Goal: Task Accomplishment & Management: Use online tool/utility

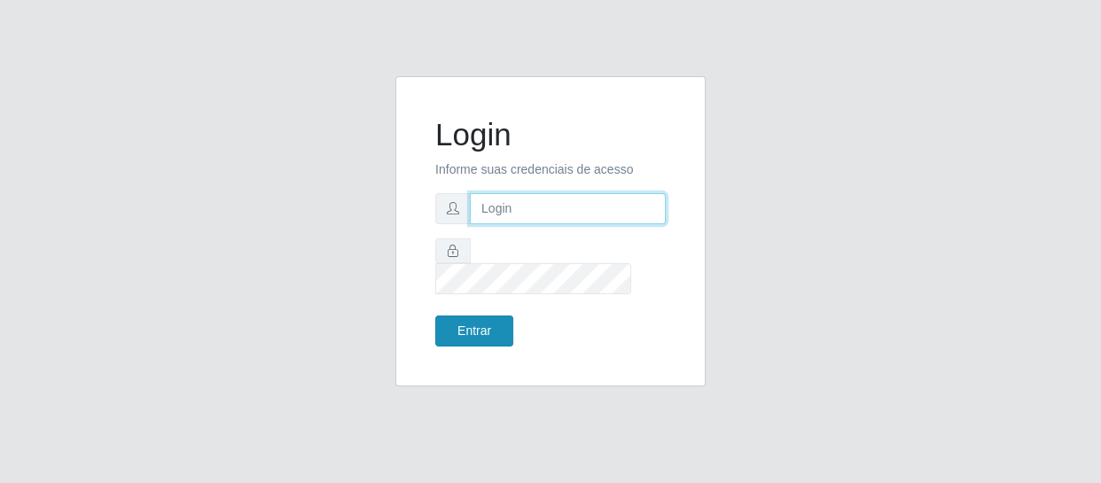
type input "[EMAIL_ADDRESS][DOMAIN_NAME]"
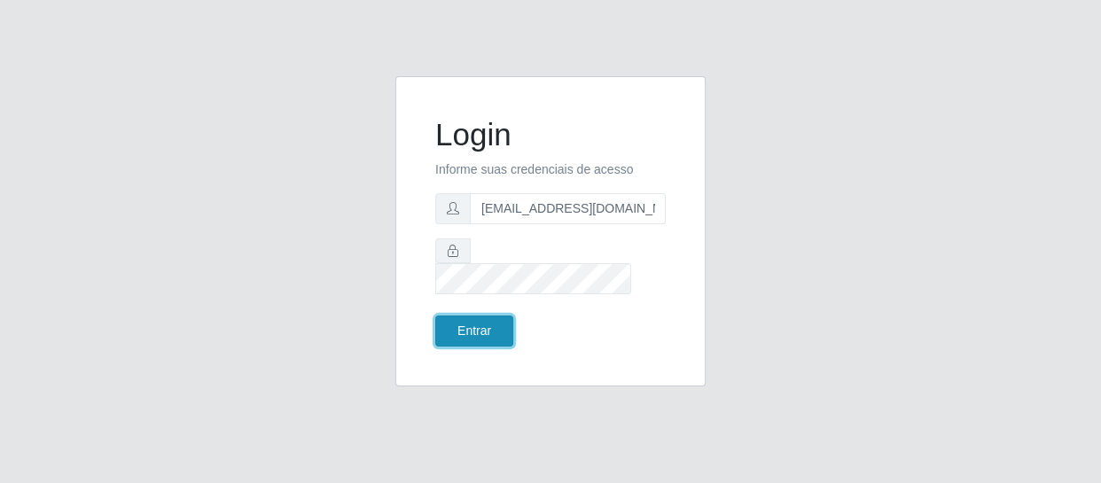
click at [440, 316] on button "Entrar" at bounding box center [474, 331] width 78 height 31
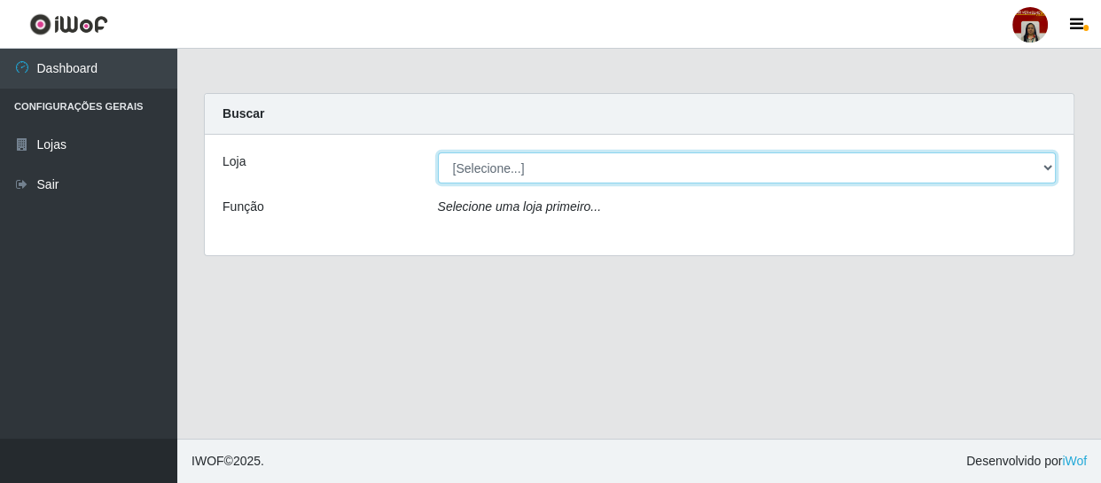
click at [503, 173] on select "[Selecione...] Mar Vermelho - Loja 04" at bounding box center [747, 167] width 619 height 31
select select "251"
click at [438, 152] on select "[Selecione...] Mar Vermelho - Loja 04" at bounding box center [747, 167] width 619 height 31
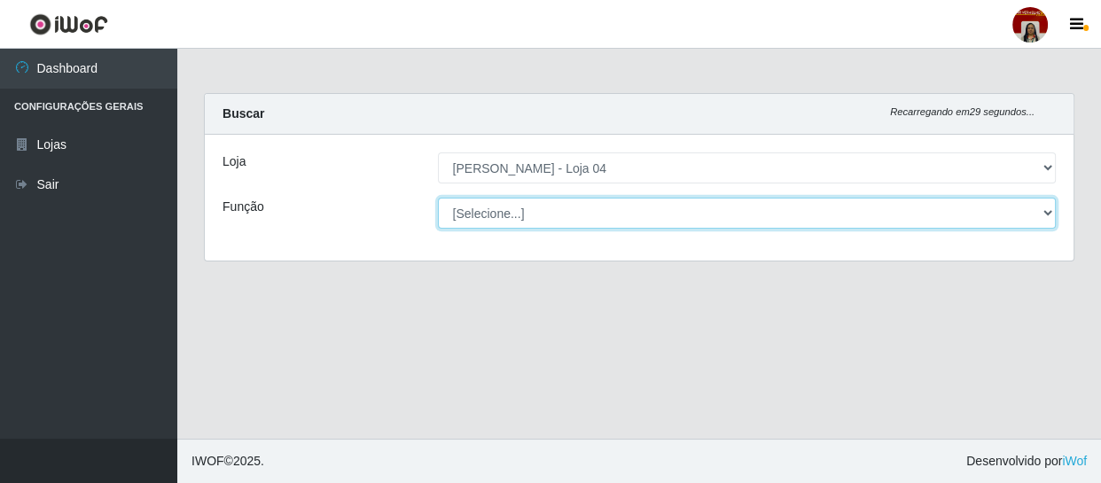
click at [494, 211] on select "[Selecione...] ASG ASG + ASG ++ Auxiliar de Depósito Auxiliar de Depósito + Aux…" at bounding box center [747, 213] width 619 height 31
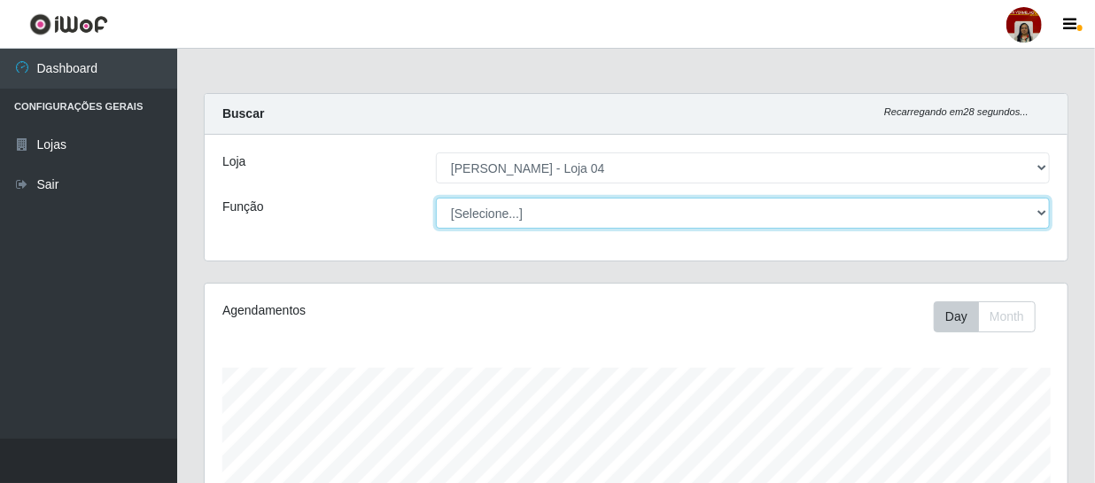
scroll to position [368, 863]
click at [436, 198] on select "[Selecione...] ASG ASG + ASG ++ Auxiliar de Depósito Auxiliar de Depósito + Aux…" at bounding box center [743, 213] width 614 height 31
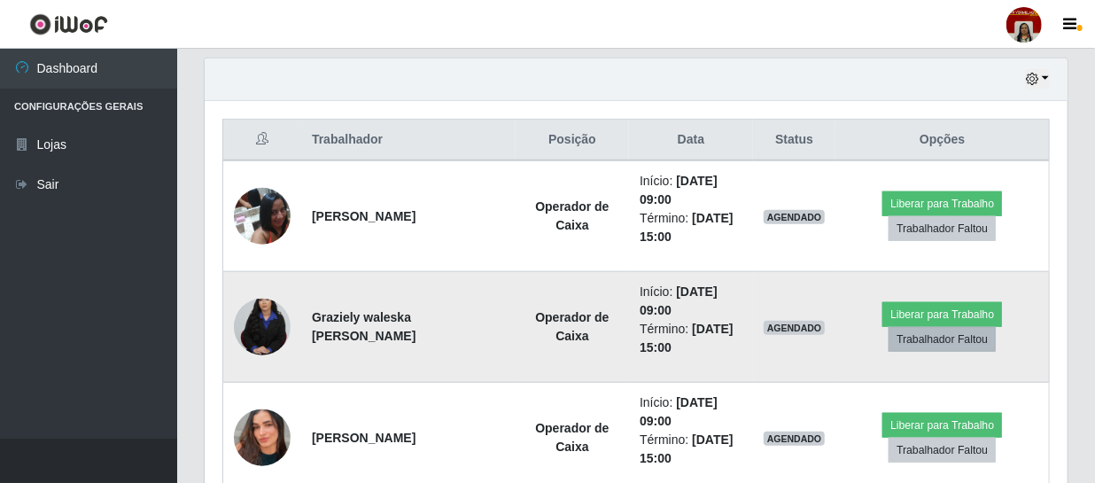
scroll to position [644, 0]
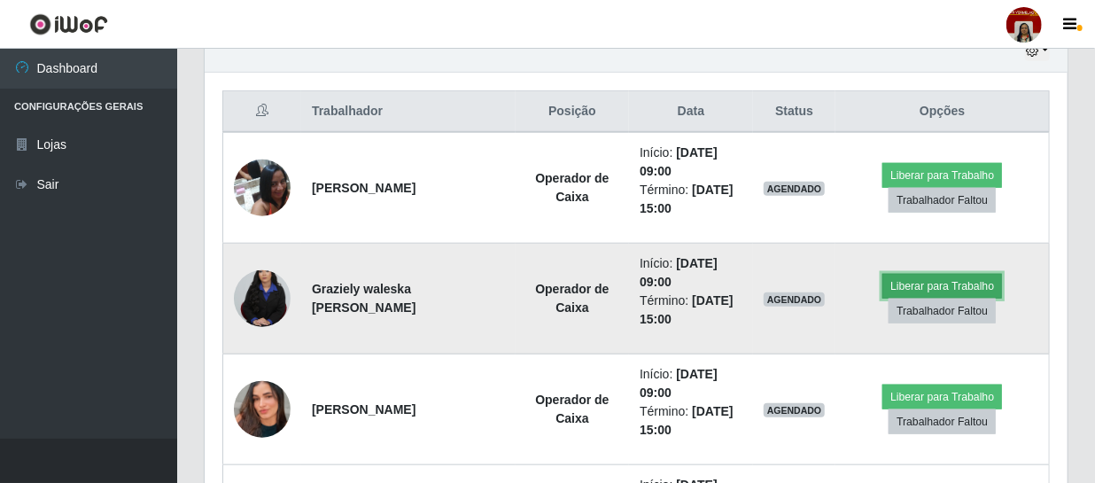
drag, startPoint x: 957, startPoint y: 288, endPoint x: 945, endPoint y: 284, distance: 12.9
click at [945, 284] on button "Liberar para Trabalho" at bounding box center [943, 286] width 120 height 25
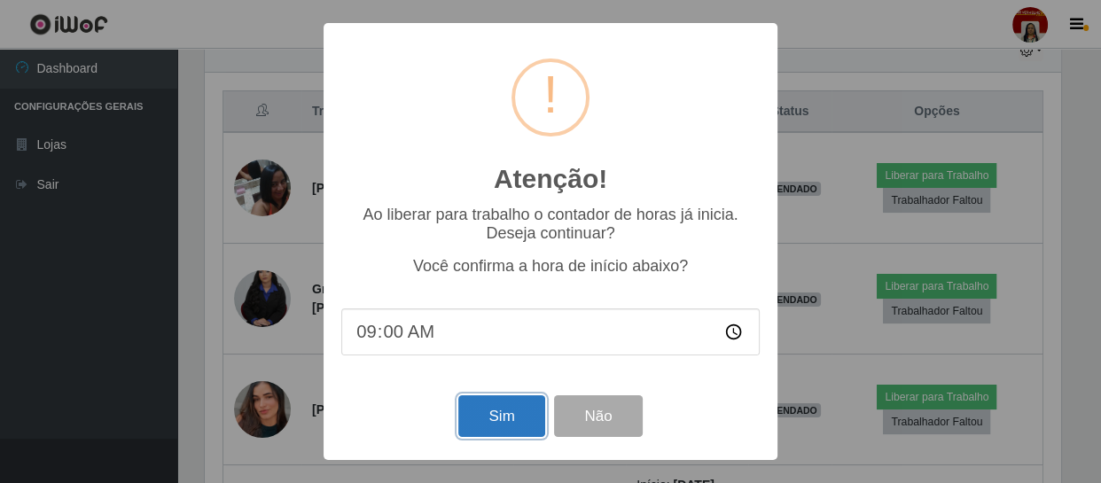
click at [487, 412] on button "Sim" at bounding box center [501, 416] width 86 height 42
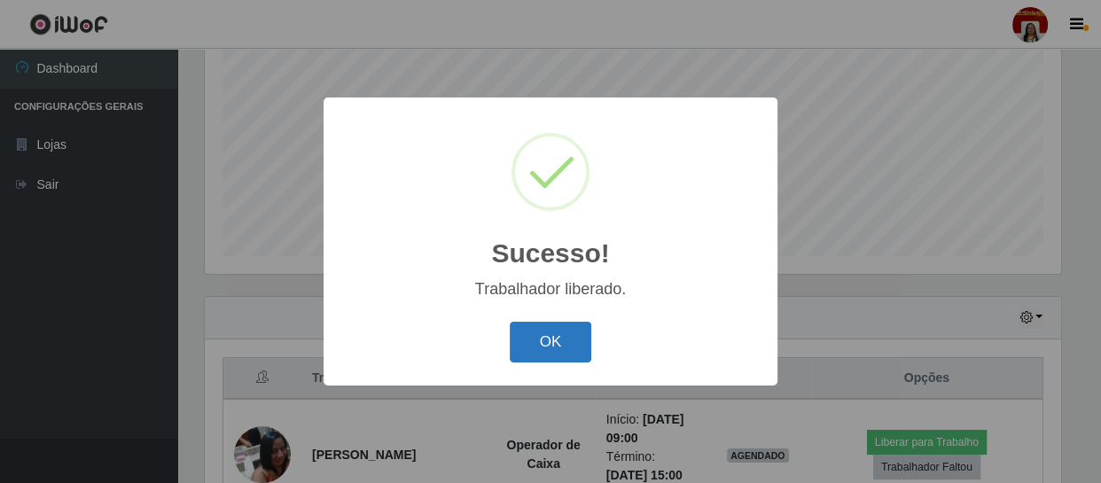
click at [564, 346] on button "OK" at bounding box center [551, 343] width 82 height 42
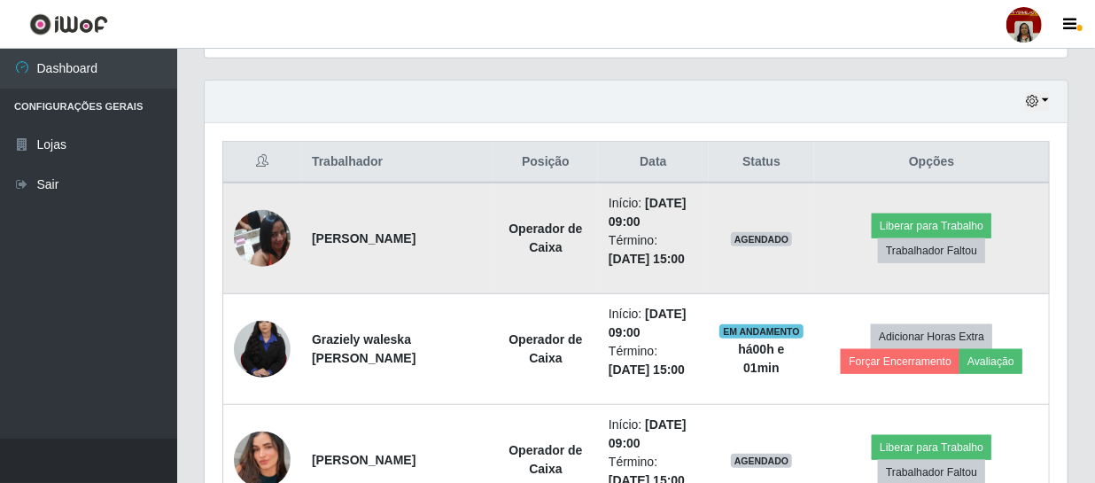
scroll to position [620, 0]
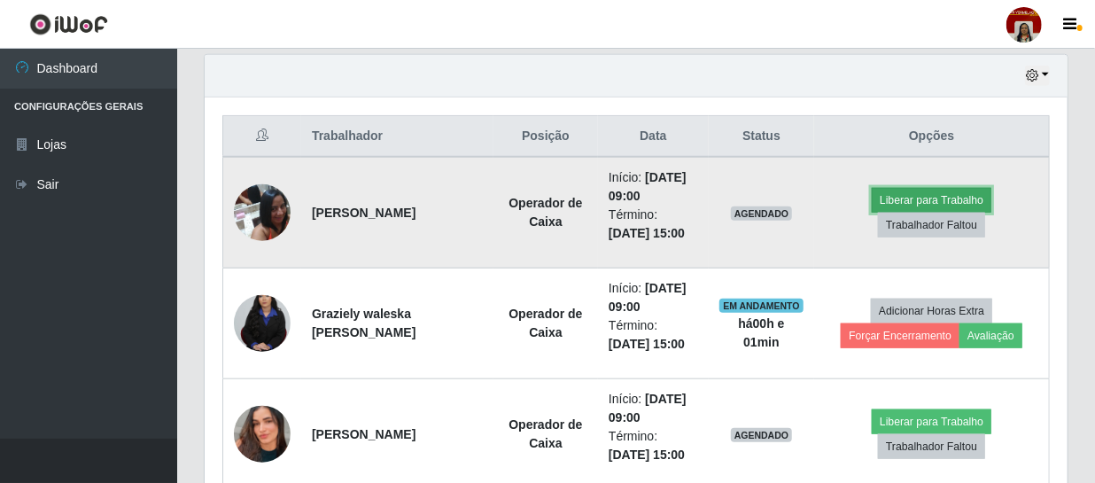
click at [892, 197] on button "Liberar para Trabalho" at bounding box center [932, 200] width 120 height 25
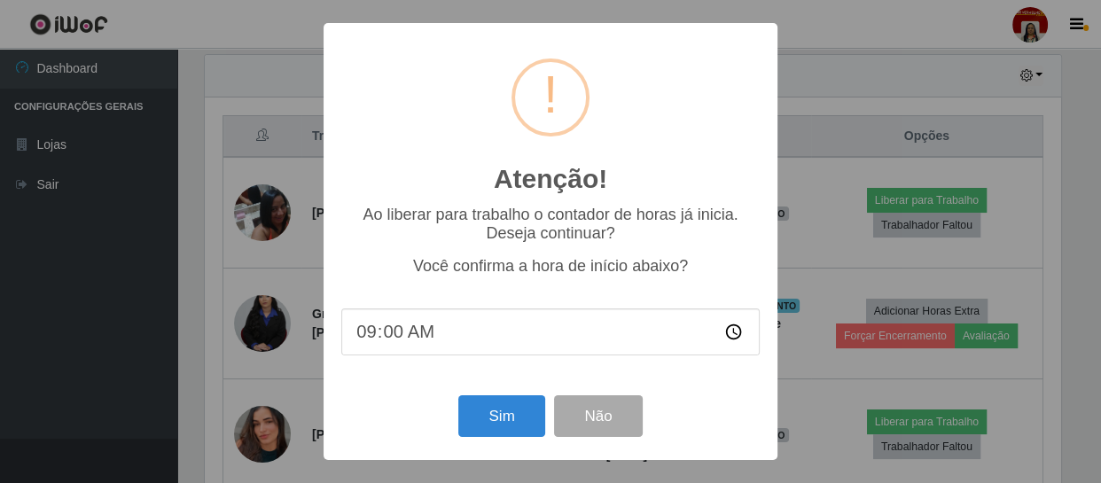
click at [834, 230] on div "Atenção! × Ao liberar para trabalho o contador de horas já inicia. Deseja conti…" at bounding box center [550, 241] width 1101 height 483
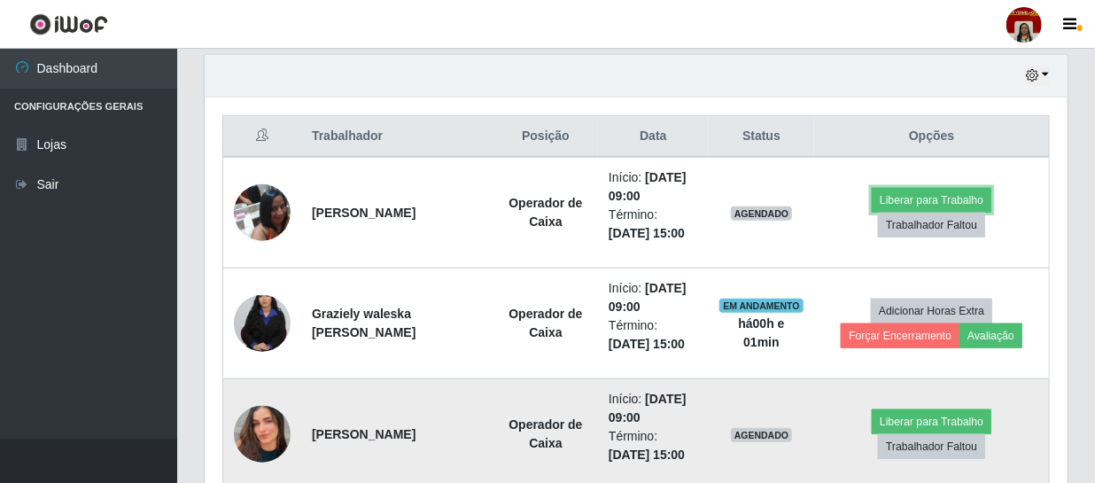
scroll to position [368, 863]
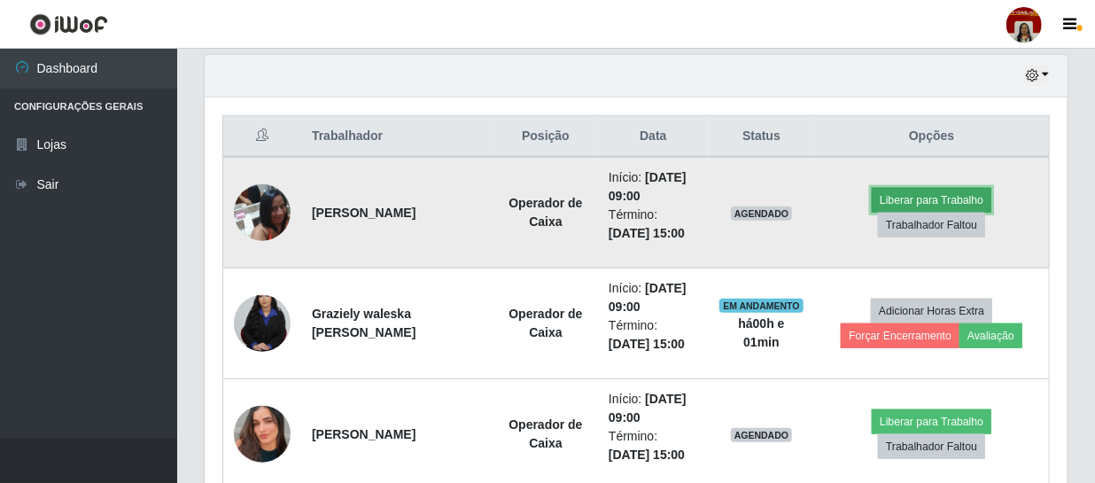
click at [900, 199] on button "Liberar para Trabalho" at bounding box center [932, 200] width 120 height 25
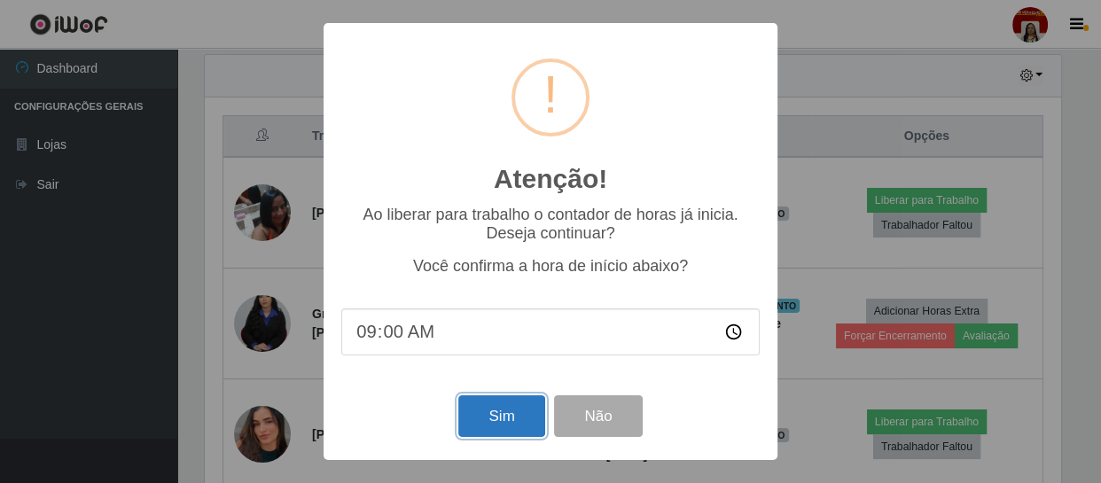
click at [525, 409] on button "Sim" at bounding box center [501, 416] width 86 height 42
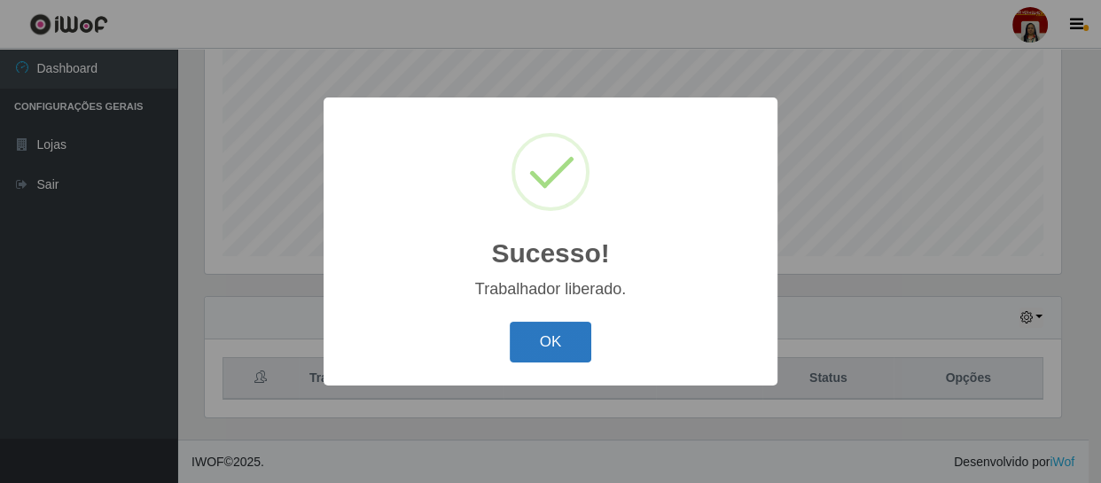
click at [548, 355] on button "OK" at bounding box center [551, 343] width 82 height 42
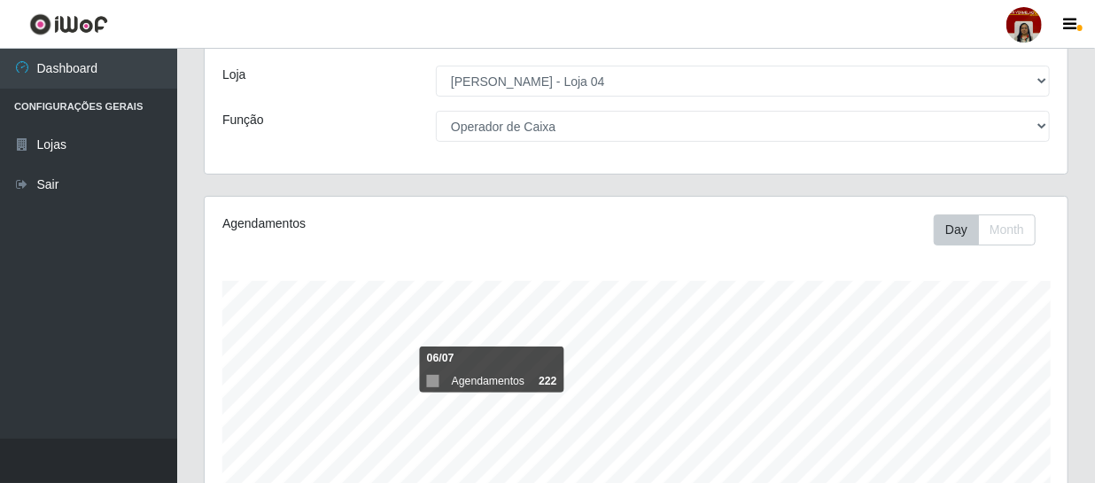
scroll to position [55, 0]
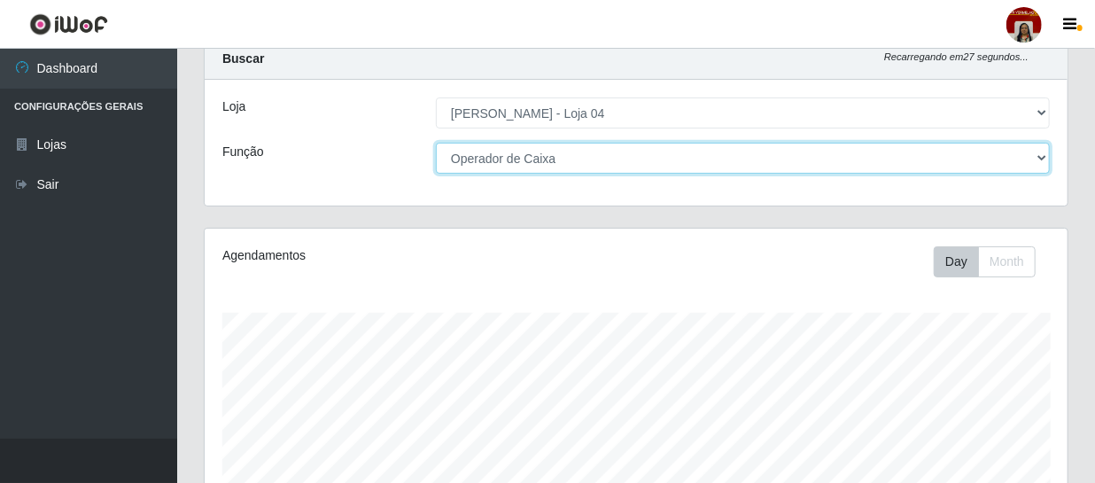
click at [534, 159] on select "[Selecione...] ASG ASG + ASG ++ Auxiliar de Depósito Auxiliar de Depósito + Aux…" at bounding box center [743, 158] width 614 height 31
click at [436, 143] on select "[Selecione...] ASG ASG + ASG ++ Auxiliar de Depósito Auxiliar de Depósito + Aux…" at bounding box center [743, 158] width 614 height 31
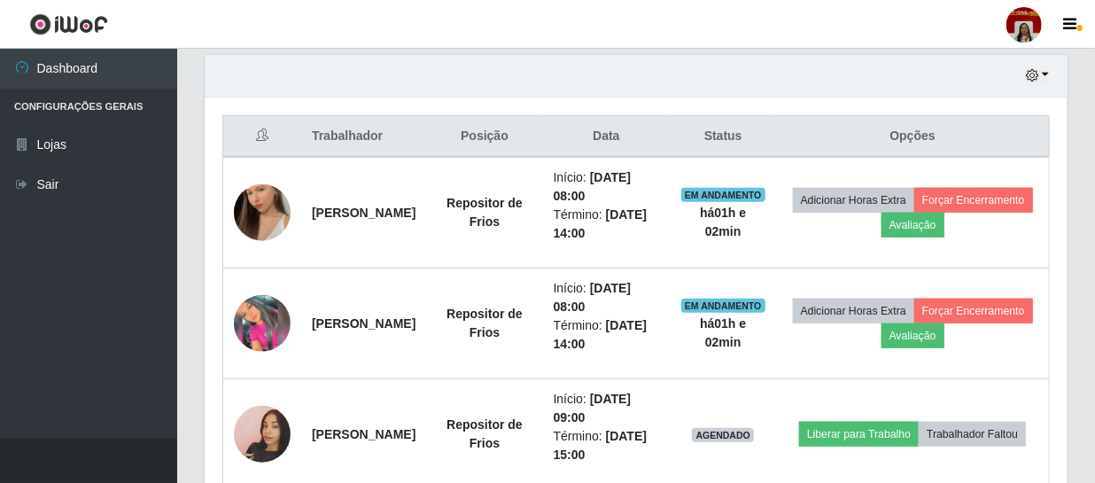
scroll to position [861, 0]
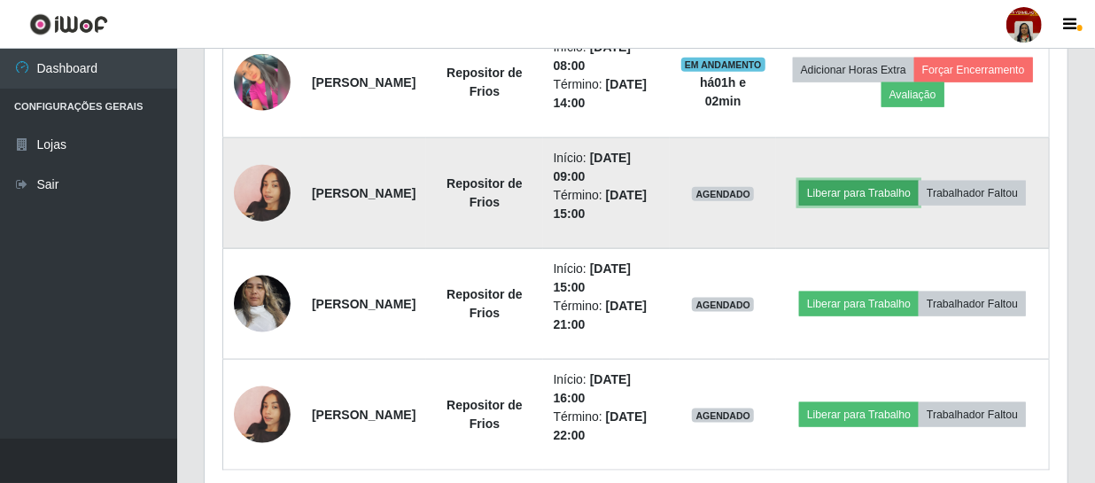
click at [878, 181] on button "Liberar para Trabalho" at bounding box center [859, 193] width 120 height 25
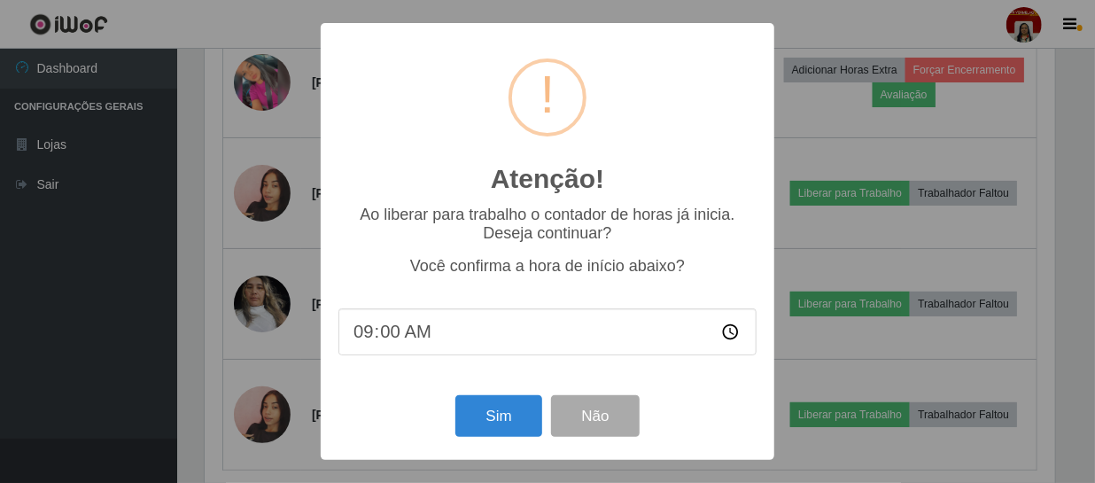
scroll to position [368, 855]
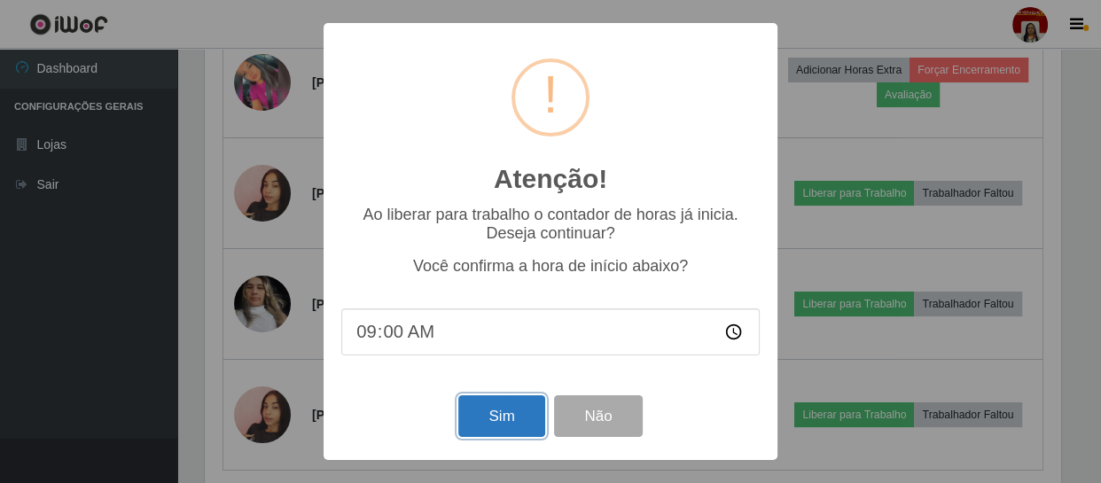
click at [514, 433] on button "Sim" at bounding box center [501, 416] width 86 height 42
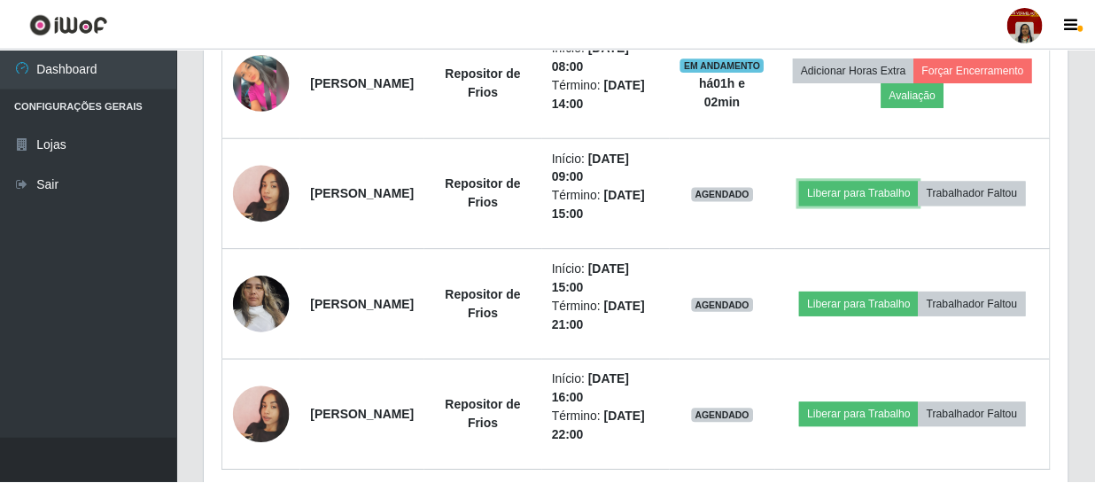
scroll to position [0, 0]
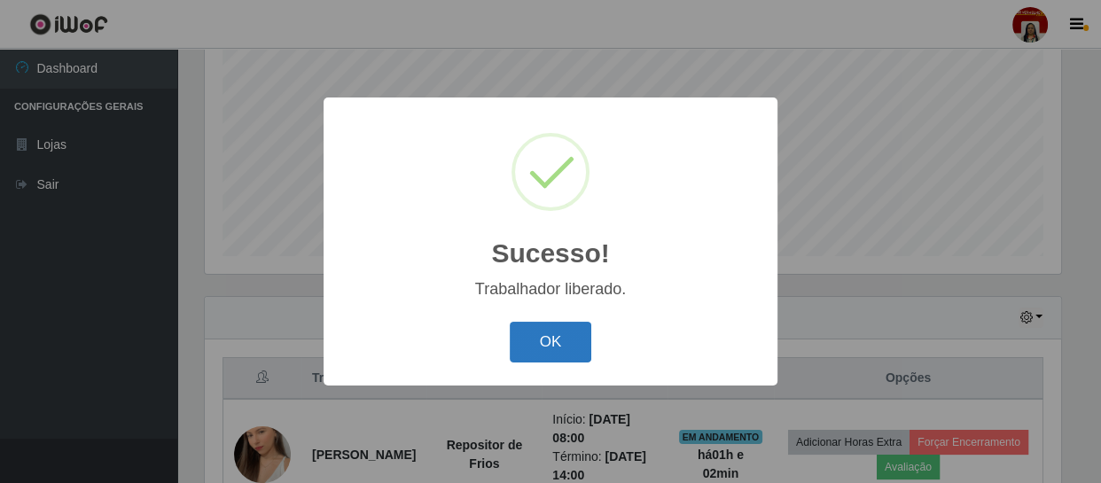
click at [567, 332] on button "OK" at bounding box center [551, 343] width 82 height 42
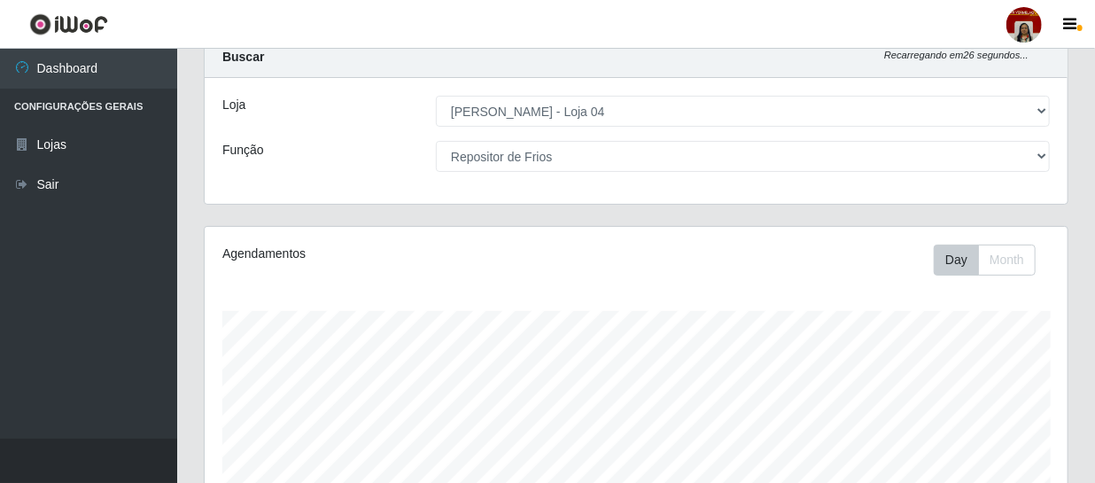
scroll to position [55, 0]
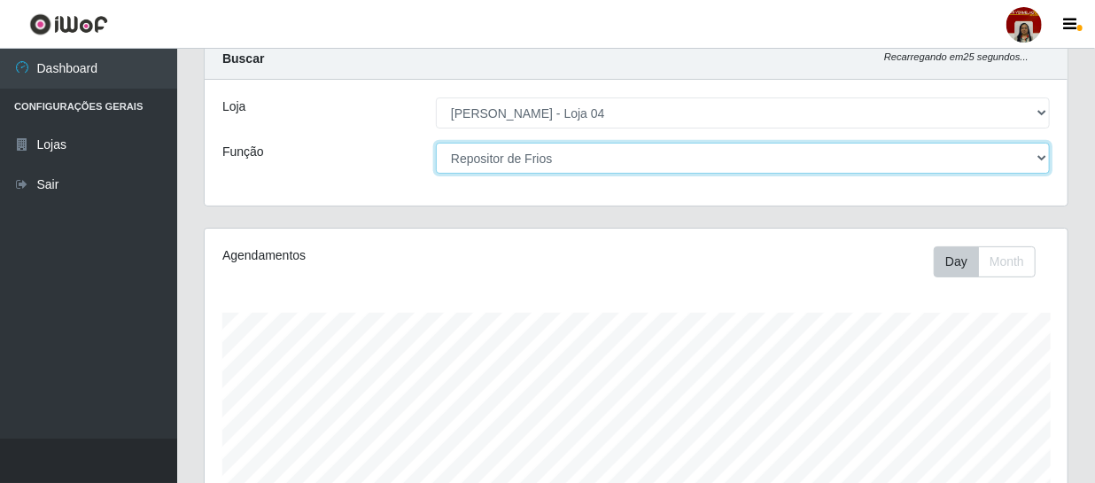
click at [561, 157] on select "[Selecione...] ASG ASG + ASG ++ Auxiliar de Depósito Auxiliar de Depósito + Aux…" at bounding box center [743, 158] width 614 height 31
select select "22"
click at [436, 143] on select "[Selecione...] ASG ASG + ASG ++ Auxiliar de Depósito Auxiliar de Depósito + Aux…" at bounding box center [743, 158] width 614 height 31
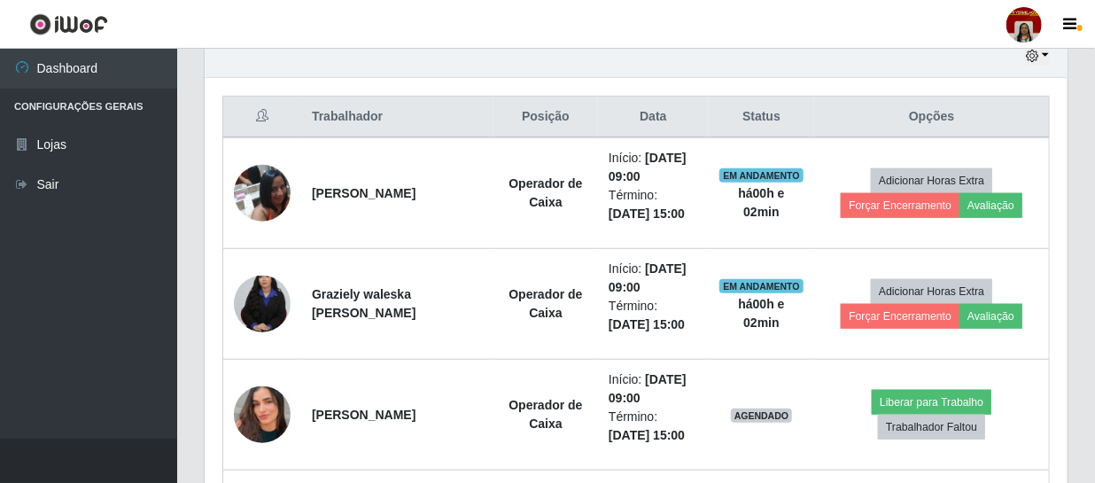
scroll to position [700, 0]
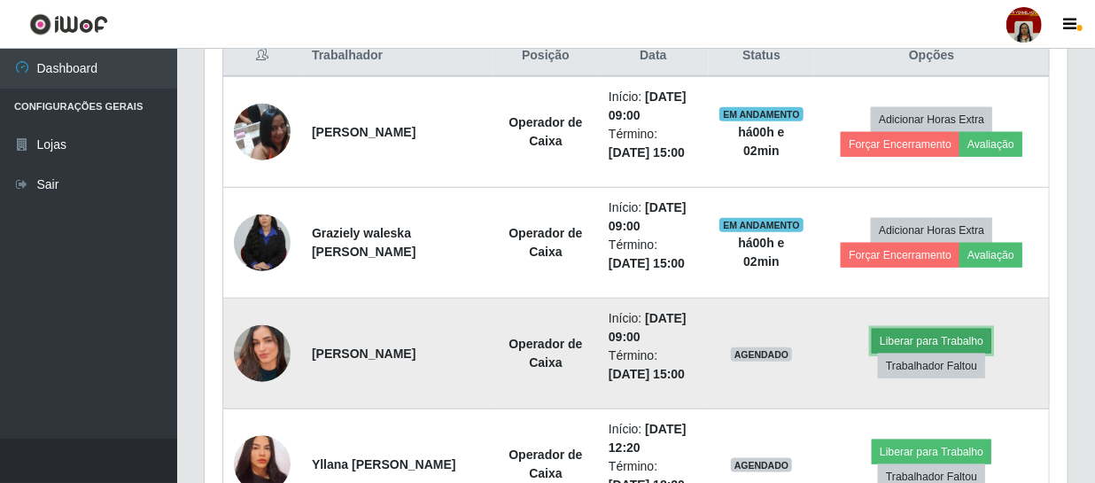
click at [894, 342] on button "Liberar para Trabalho" at bounding box center [932, 341] width 120 height 25
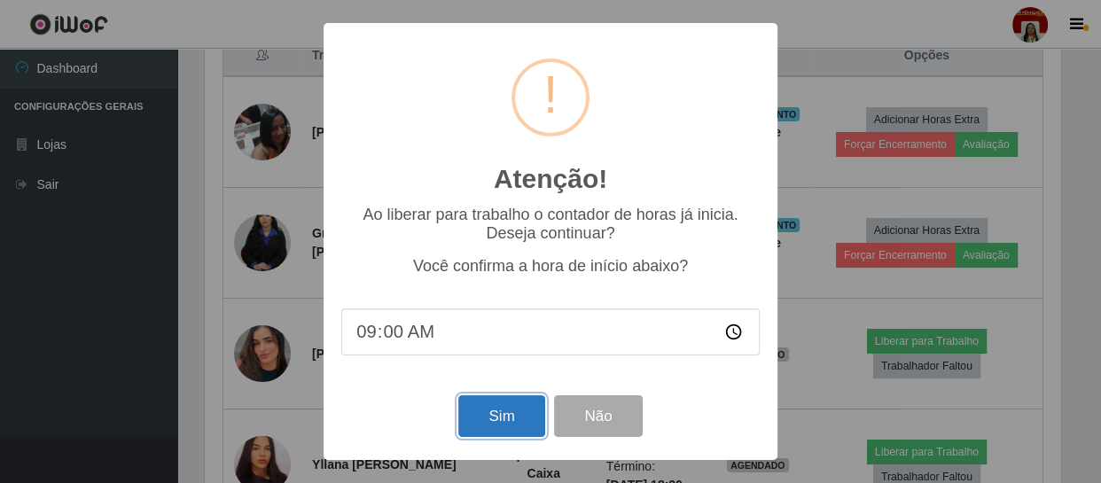
click at [508, 412] on button "Sim" at bounding box center [501, 416] width 86 height 42
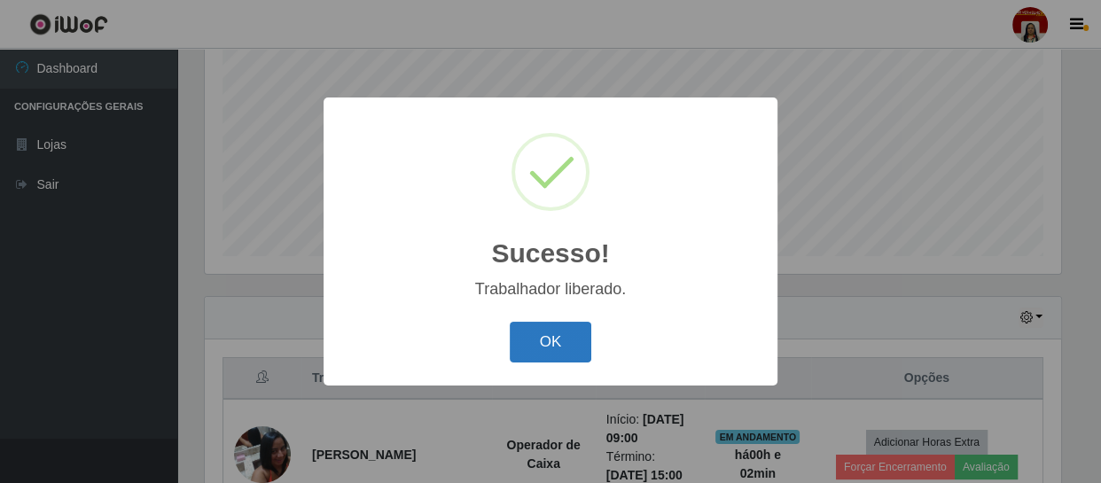
click at [558, 338] on button "OK" at bounding box center [551, 343] width 82 height 42
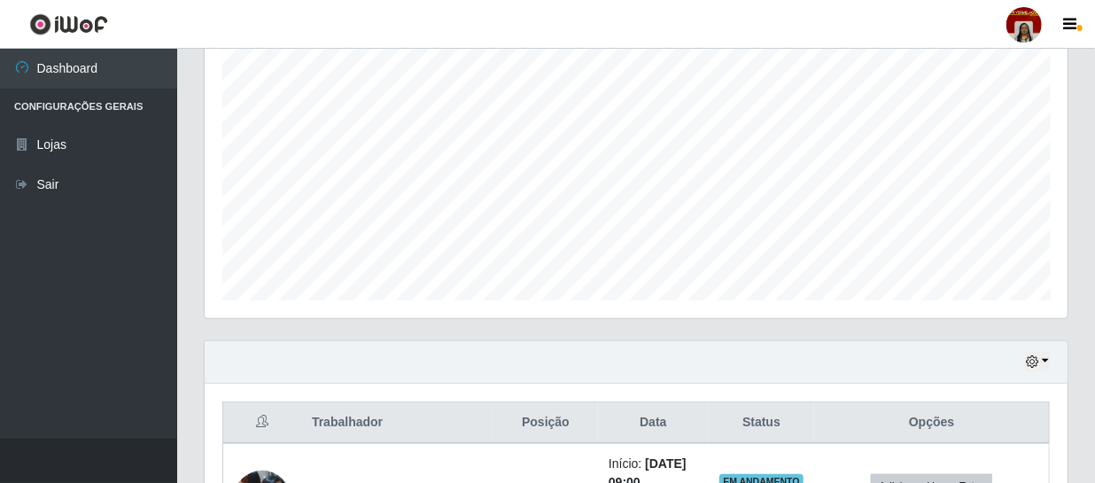
scroll to position [297, 0]
